Goal: Information Seeking & Learning: Find specific fact

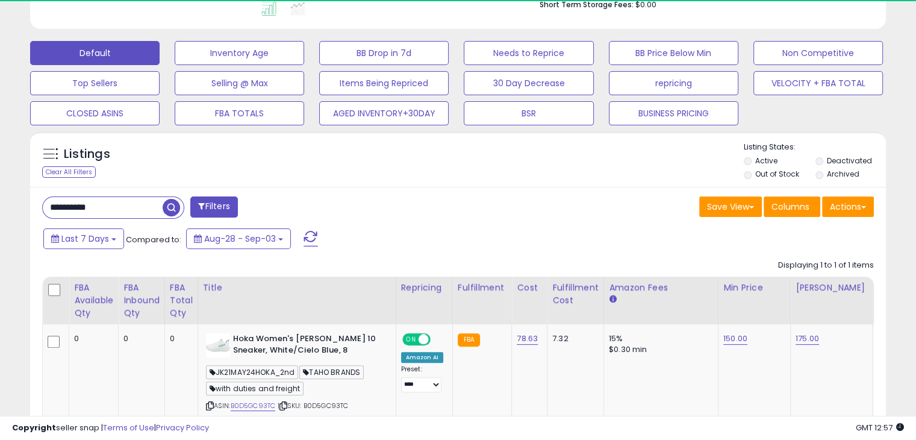
scroll to position [246, 495]
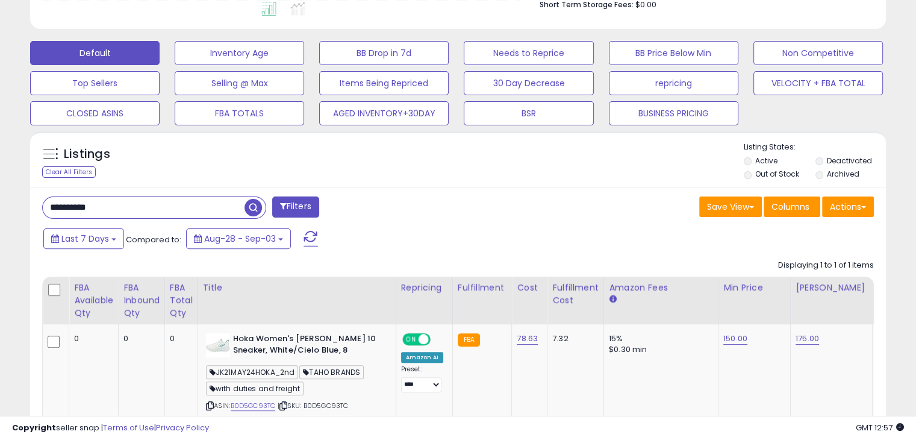
drag, startPoint x: 126, startPoint y: 203, endPoint x: 0, endPoint y: 198, distance: 126.6
click at [0, 198] on div "**********" at bounding box center [458, 114] width 916 height 826
paste input "text"
type input "**********"
click at [255, 207] on span "button" at bounding box center [252, 207] width 17 height 17
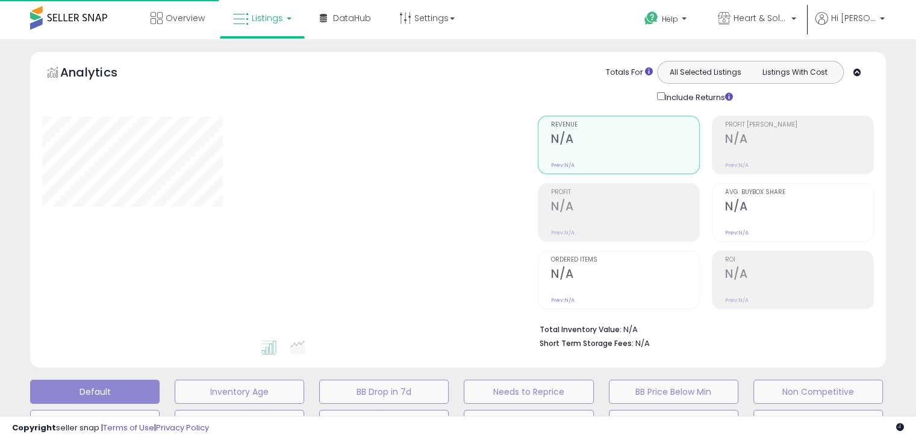
scroll to position [325, 0]
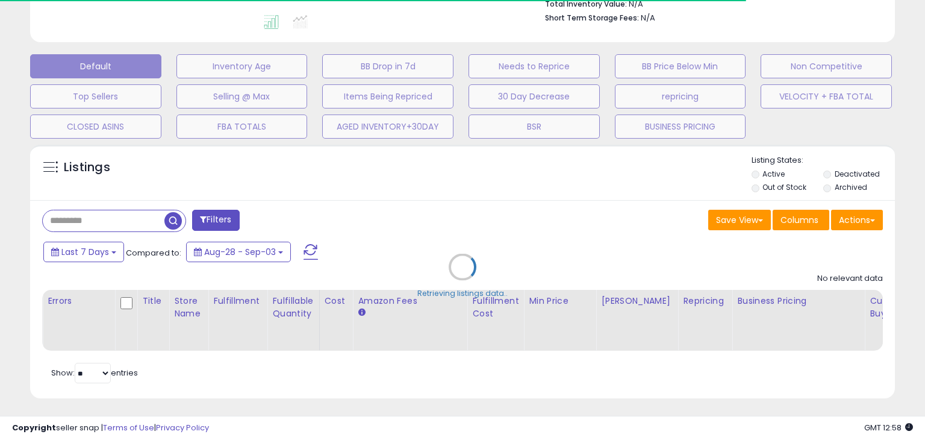
click at [122, 218] on div "Retrieving listings data.." at bounding box center [462, 276] width 883 height 275
click at [104, 223] on div "Retrieving listings data.." at bounding box center [462, 276] width 883 height 275
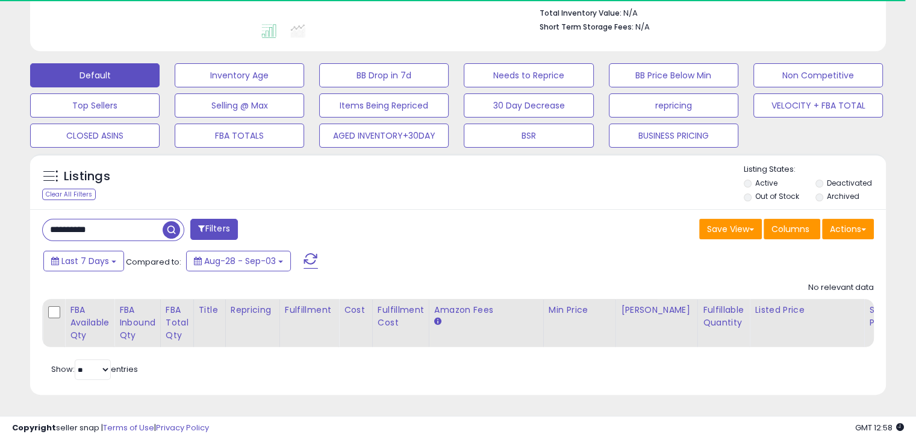
click at [170, 223] on span "button" at bounding box center [171, 229] width 17 height 17
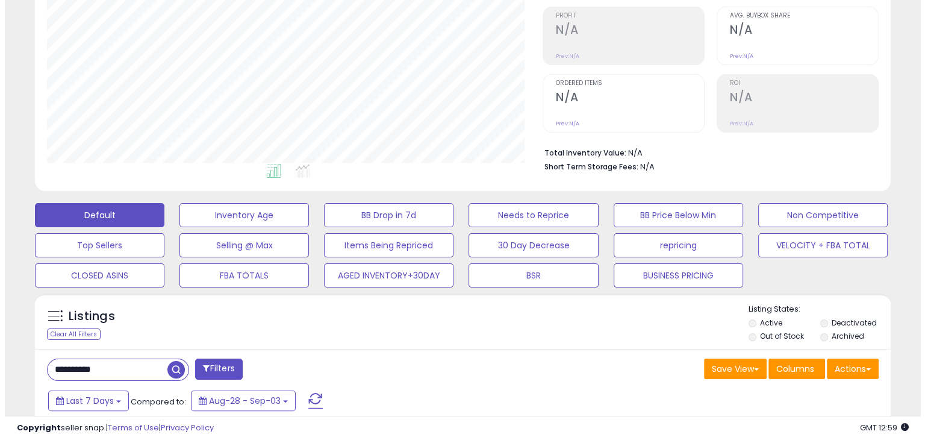
scroll to position [265, 0]
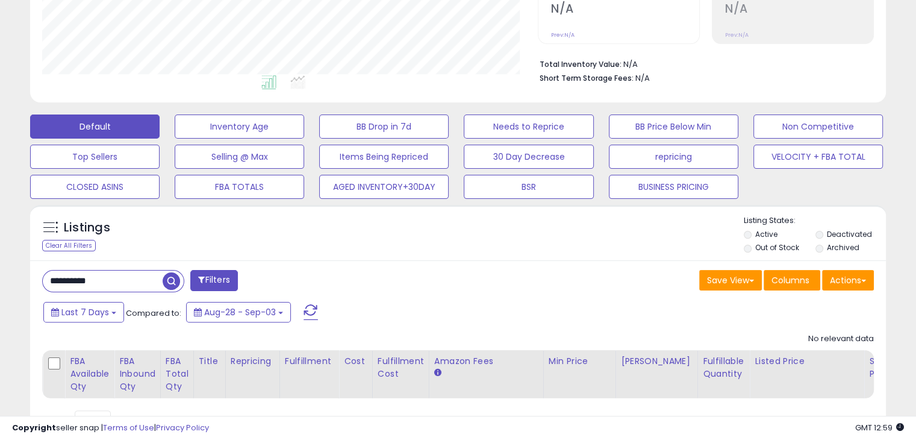
drag, startPoint x: 12, startPoint y: 274, endPoint x: 0, endPoint y: 270, distance: 12.6
click at [0, 270] on div "**********" at bounding box center [458, 132] width 916 height 717
paste input "text"
click at [259, 281] on span "button" at bounding box center [252, 280] width 17 height 17
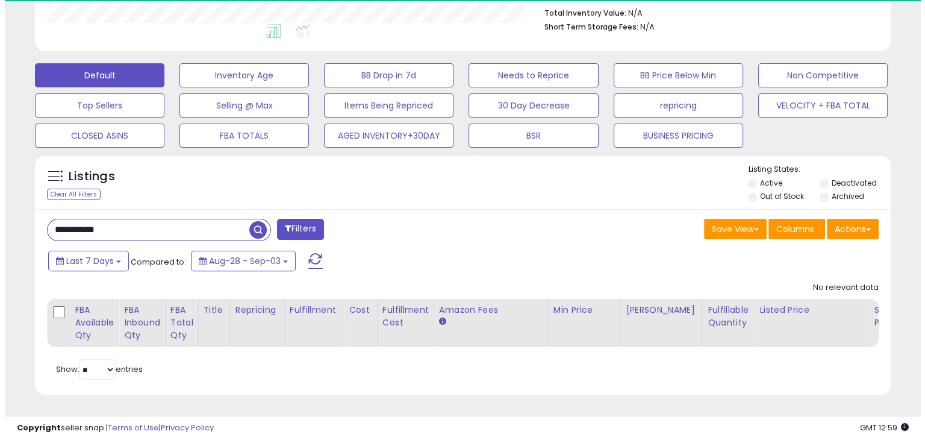
scroll to position [246, 495]
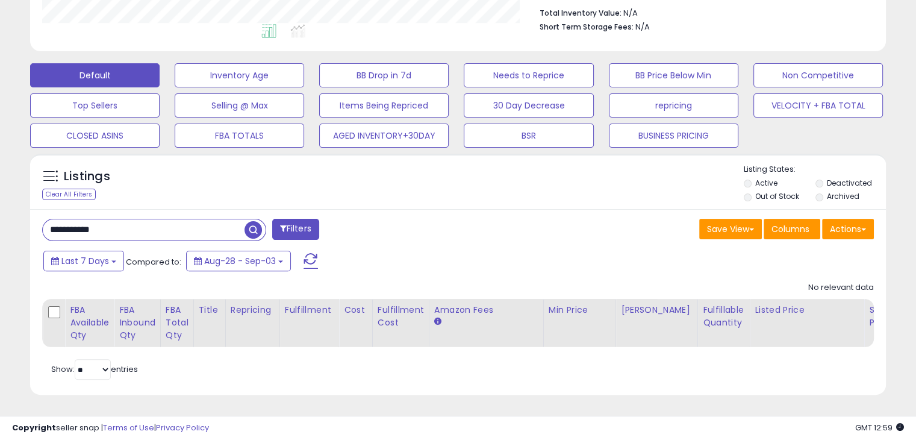
drag, startPoint x: 119, startPoint y: 219, endPoint x: 7, endPoint y: 211, distance: 112.3
click at [1, 214] on div "**********" at bounding box center [458, 81] width 916 height 717
paste input "text"
click at [258, 223] on span "button" at bounding box center [252, 229] width 17 height 17
drag, startPoint x: 111, startPoint y: 220, endPoint x: 0, endPoint y: 213, distance: 111.1
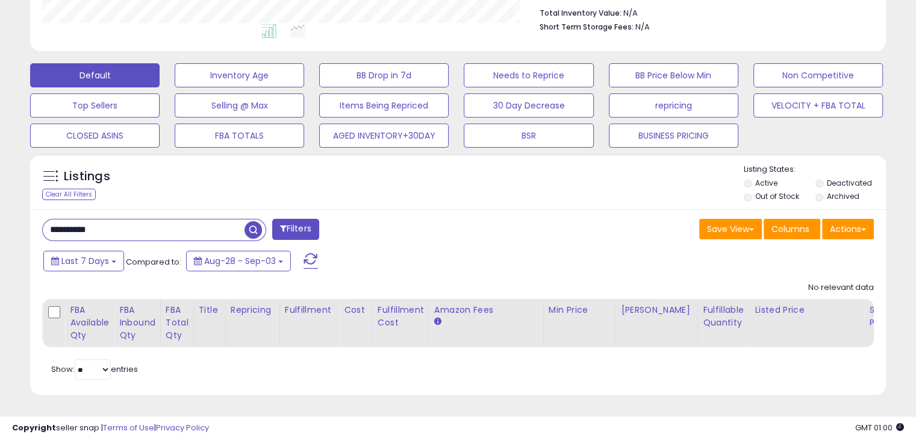
click at [0, 213] on div "**********" at bounding box center [458, 81] width 916 height 717
paste input "text"
click at [248, 222] on span "button" at bounding box center [252, 229] width 17 height 17
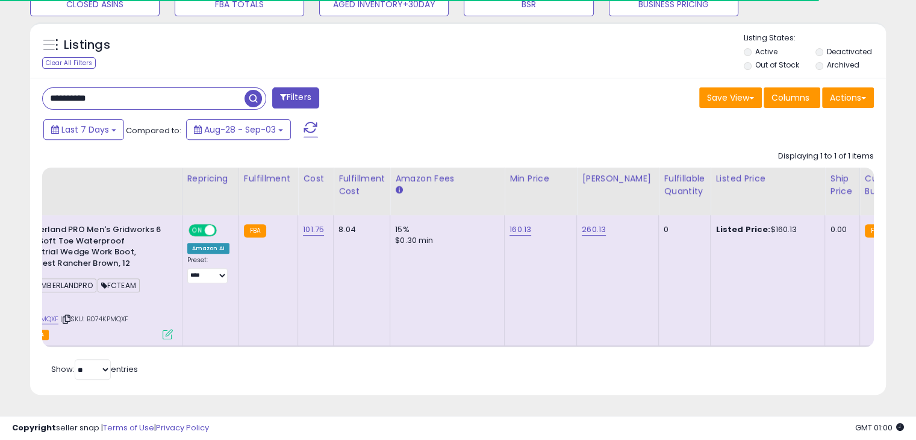
scroll to position [0, 315]
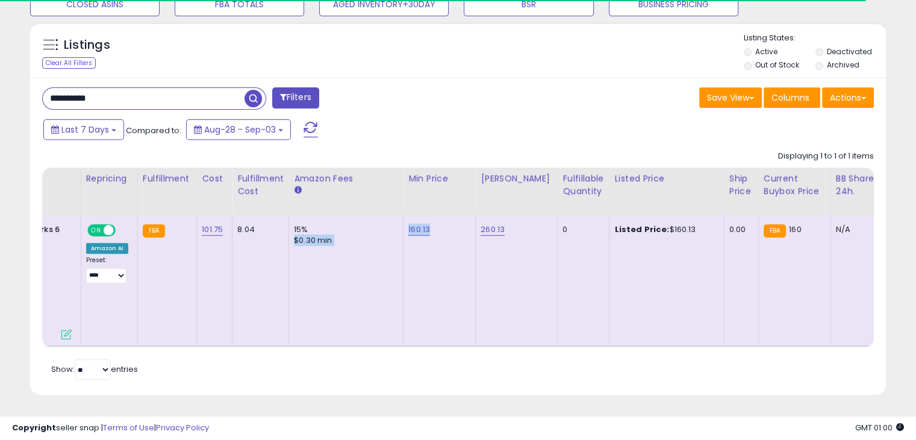
drag, startPoint x: 441, startPoint y: 217, endPoint x: 398, endPoint y: 218, distance: 43.4
click at [398, 218] on tr "0 0 0 FCTEAM +$5VC" at bounding box center [652, 280] width 1848 height 131
click at [476, 249] on td "260.13" at bounding box center [517, 280] width 82 height 131
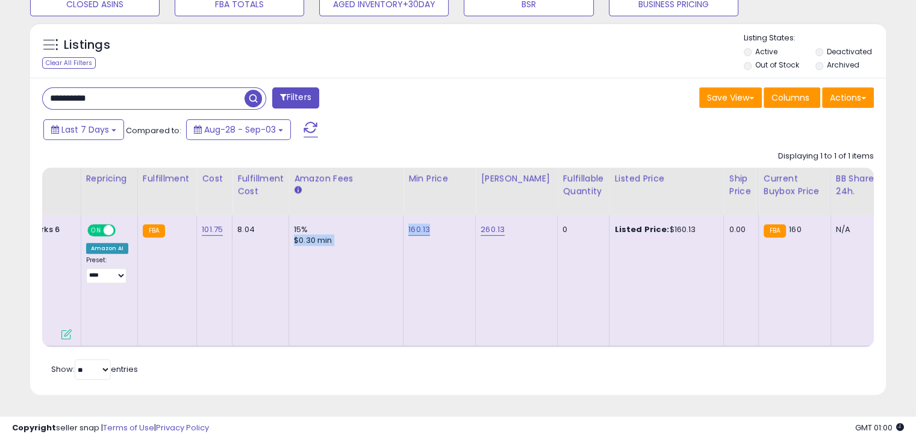
drag, startPoint x: 431, startPoint y: 222, endPoint x: 399, endPoint y: 220, distance: 32.6
click at [399, 220] on tr "0 0 0 FCTEAM +$5VC" at bounding box center [652, 280] width 1848 height 131
click at [431, 252] on td "160.13" at bounding box center [439, 280] width 72 height 131
drag, startPoint x: 435, startPoint y: 221, endPoint x: 404, endPoint y: 218, distance: 30.9
click at [404, 218] on td "160.13" at bounding box center [439, 280] width 72 height 131
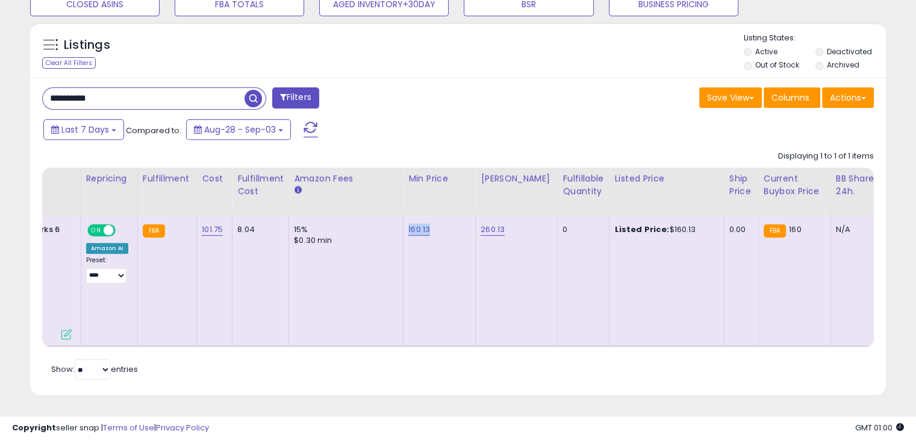
copy link "160.13"
drag, startPoint x: 0, startPoint y: 85, endPoint x: 59, endPoint y: 78, distance: 59.4
click at [0, 80] on div "**********" at bounding box center [458, 16] width 916 height 848
paste input "text"
click at [254, 93] on span "button" at bounding box center [252, 98] width 17 height 17
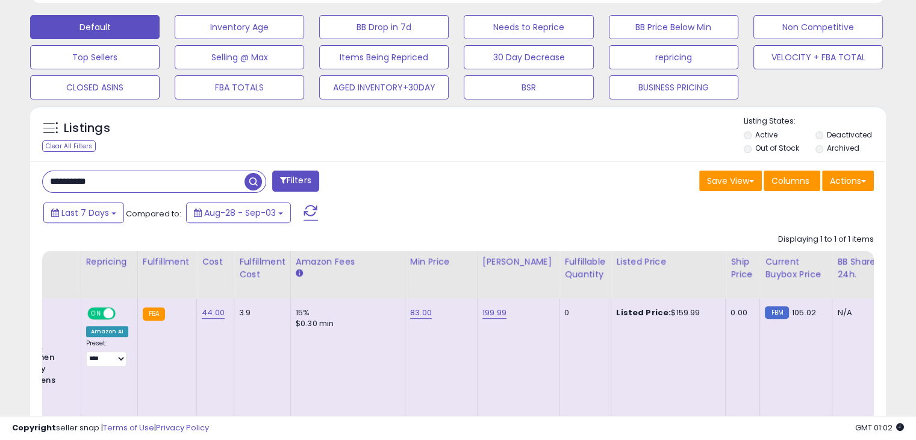
scroll to position [385, 0]
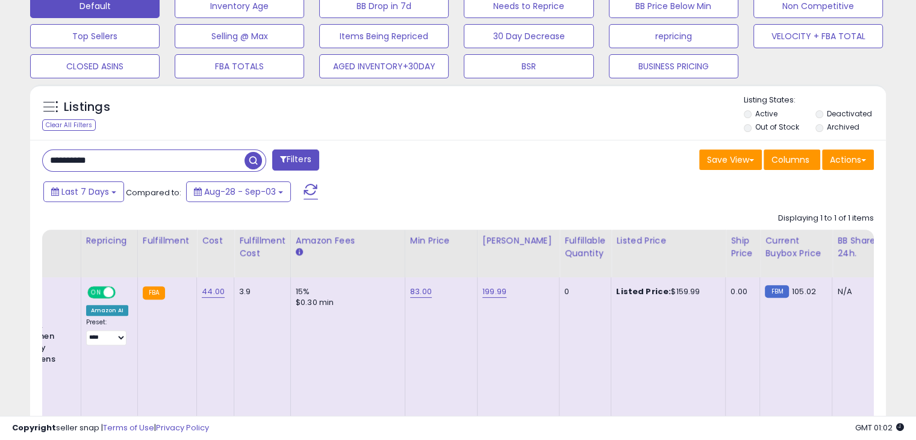
drag, startPoint x: 689, startPoint y: 288, endPoint x: 658, endPoint y: 287, distance: 31.3
click at [658, 287] on div "Listed Price: $159.99" at bounding box center [666, 291] width 100 height 11
copy div "159.99"
drag, startPoint x: 108, startPoint y: 154, endPoint x: 0, endPoint y: 143, distance: 108.3
click at [0, 143] on div "**********" at bounding box center [458, 95] width 916 height 882
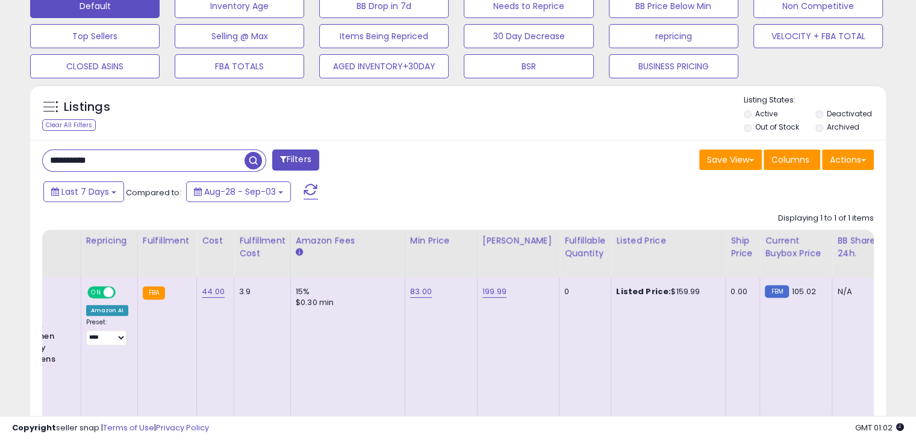
paste input "text"
click at [259, 162] on span "button" at bounding box center [252, 160] width 17 height 17
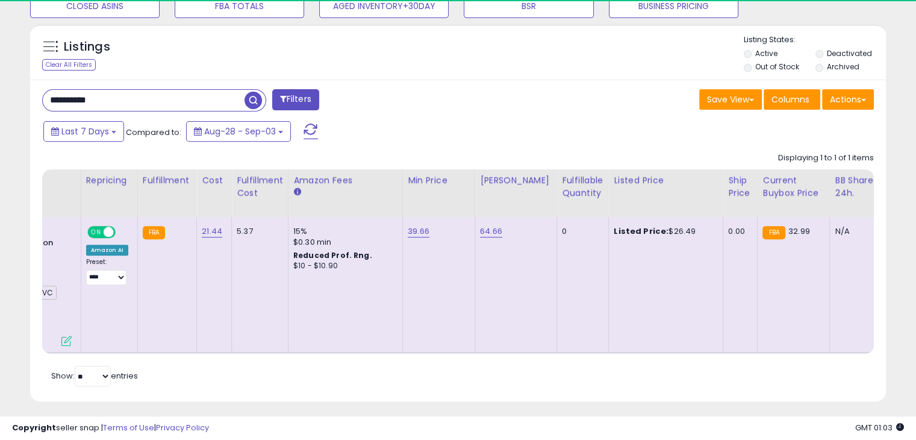
scroll to position [246, 495]
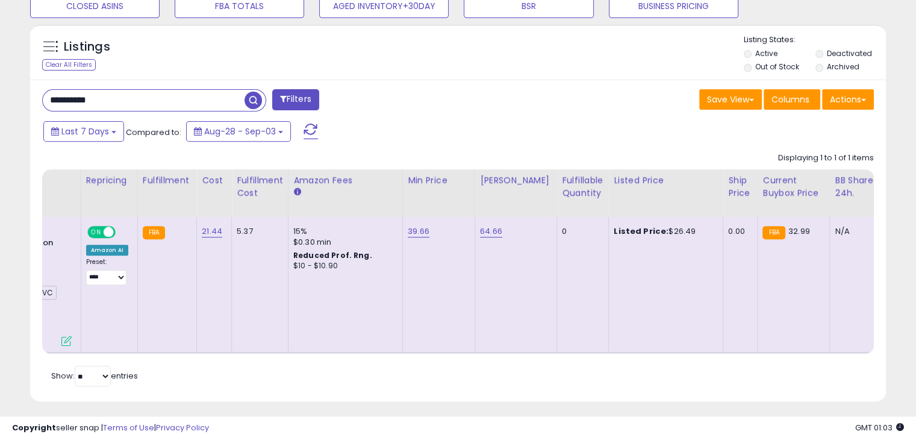
click at [434, 229] on div "39.66" at bounding box center [437, 231] width 58 height 11
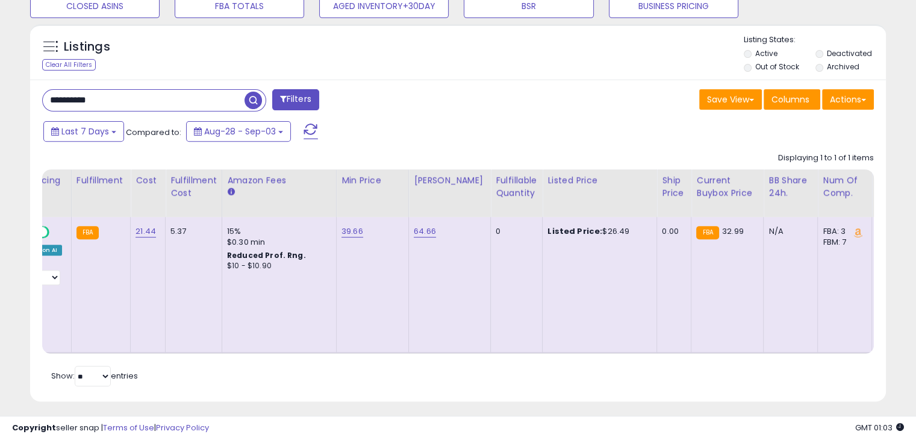
scroll to position [0, 388]
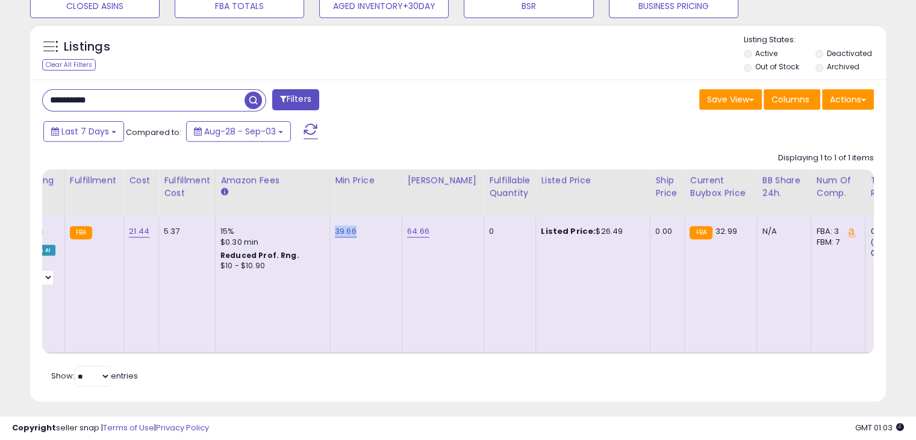
drag, startPoint x: 376, startPoint y: 229, endPoint x: 330, endPoint y: 228, distance: 46.4
click at [335, 228] on div "39.66" at bounding box center [364, 231] width 58 height 11
copy link "39.66"
drag, startPoint x: 434, startPoint y: 228, endPoint x: 402, endPoint y: 228, distance: 31.9
click at [407, 228] on div "64.66" at bounding box center [440, 231] width 67 height 11
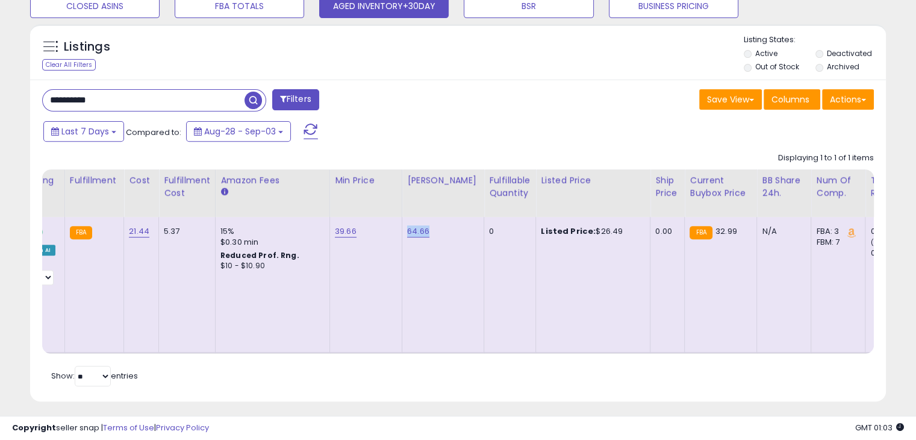
copy link "64.66"
drag, startPoint x: 610, startPoint y: 228, endPoint x: 614, endPoint y: 272, distance: 44.2
click at [585, 228] on div "Listed Price: $26.49" at bounding box center [591, 231] width 100 height 11
drag, startPoint x: 131, startPoint y: 101, endPoint x: 0, endPoint y: 87, distance: 132.1
click at [0, 87] on div "**********" at bounding box center [458, 20] width 916 height 853
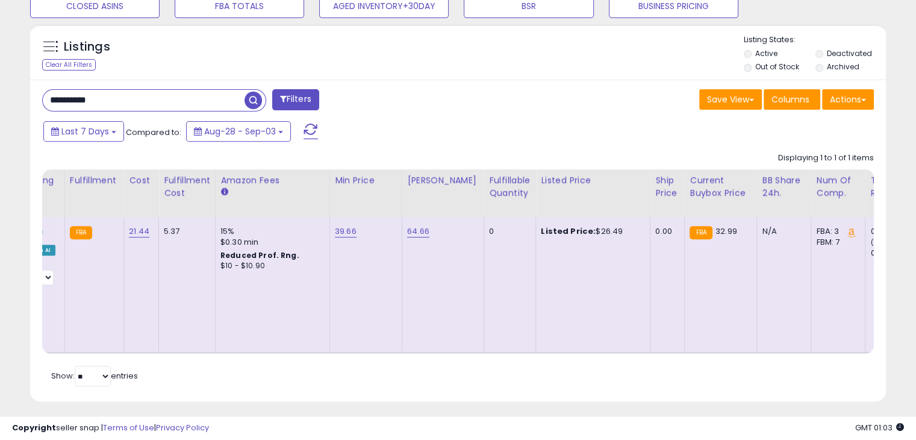
paste input "text"
type input "**********"
click at [257, 103] on span "button" at bounding box center [252, 100] width 17 height 17
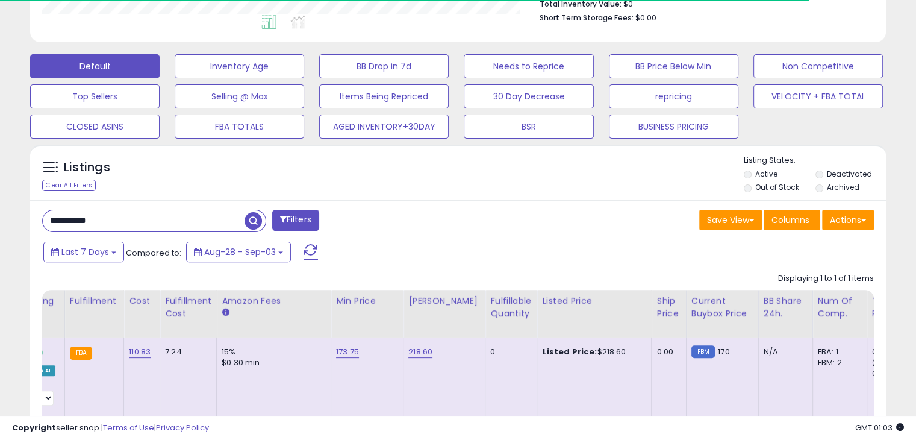
scroll to position [417, 0]
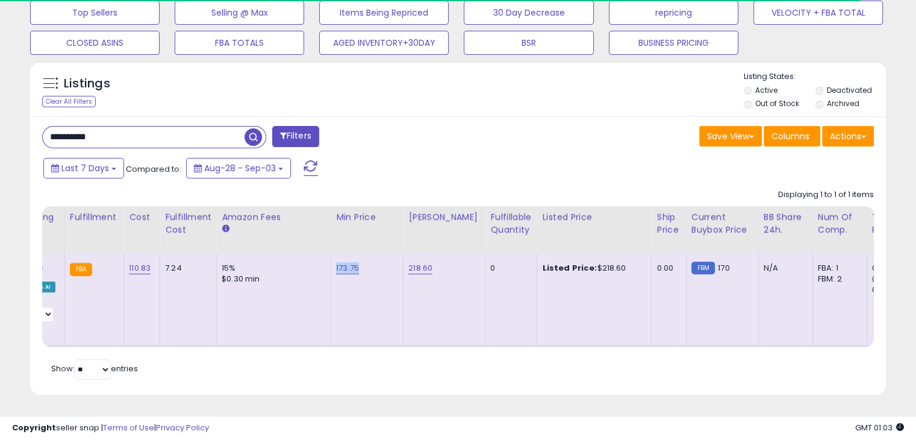
drag, startPoint x: 361, startPoint y: 256, endPoint x: 331, endPoint y: 257, distance: 30.1
click at [331, 257] on td "173.75" at bounding box center [367, 300] width 72 height 92
copy link "173.75"
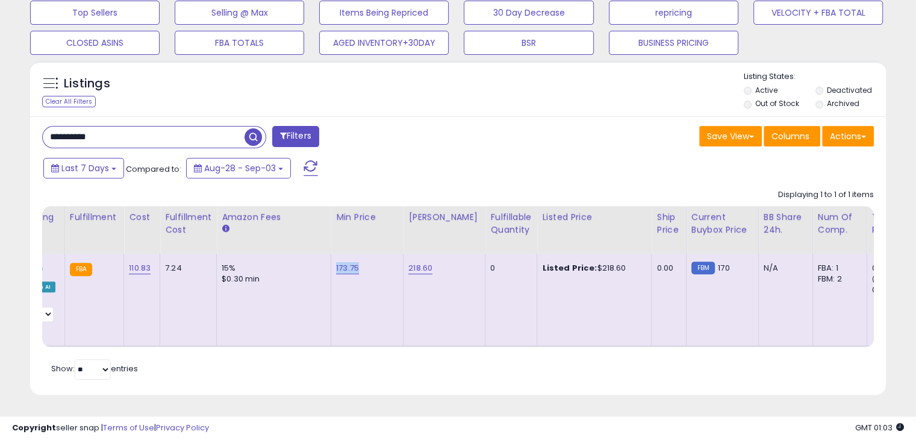
scroll to position [246, 495]
drag, startPoint x: 597, startPoint y: 258, endPoint x: 585, endPoint y: 259, distance: 12.1
click at [585, 263] on div "Listed Price: $218.60" at bounding box center [592, 268] width 100 height 11
copy div "218.60"
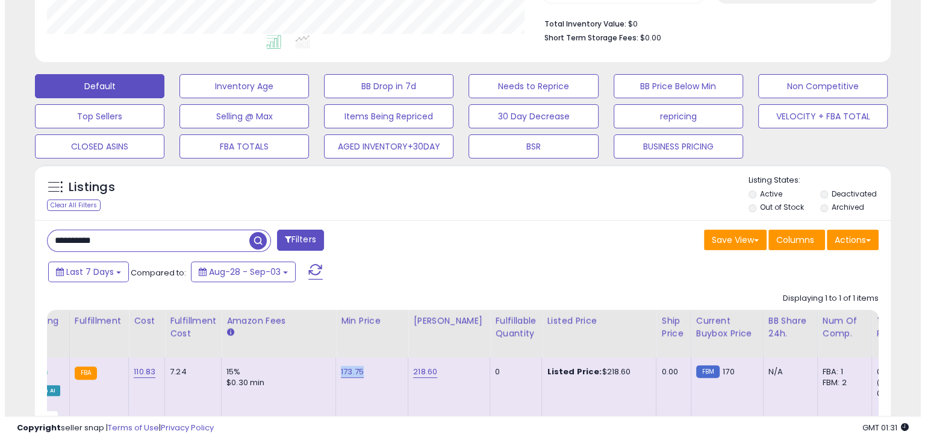
scroll to position [236, 0]
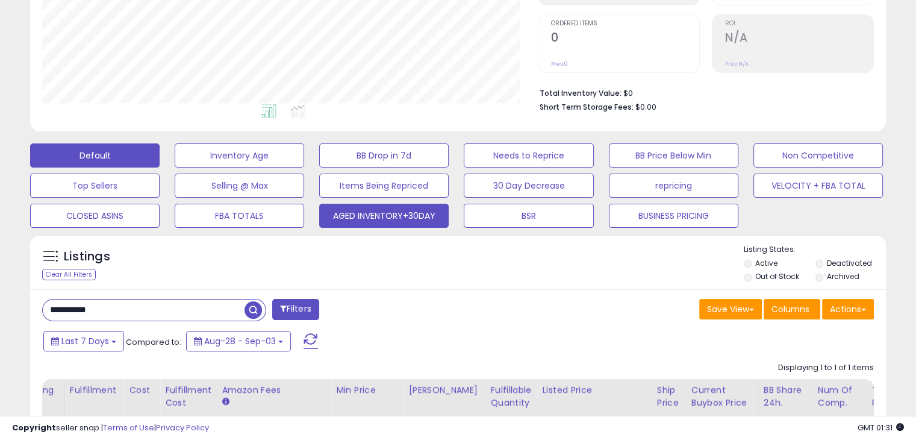
click at [397, 215] on button "AGED INVENTORY+30DAY" at bounding box center [383, 216] width 129 height 24
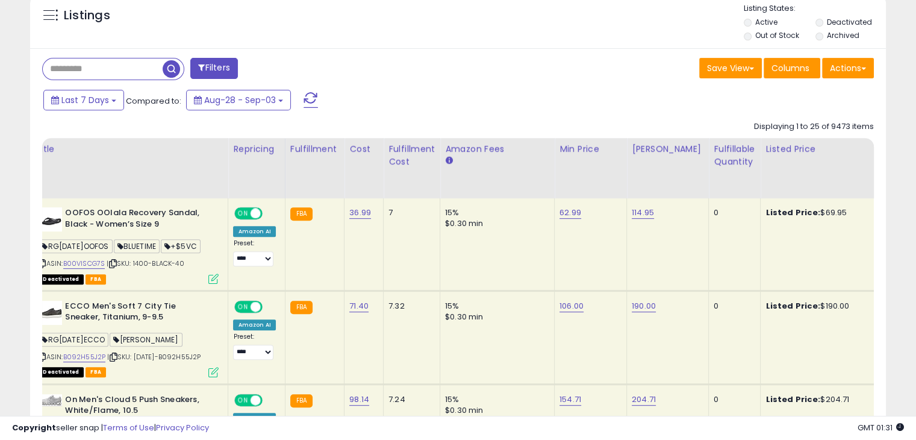
scroll to position [246, 495]
